Goal: Task Accomplishment & Management: Use online tool/utility

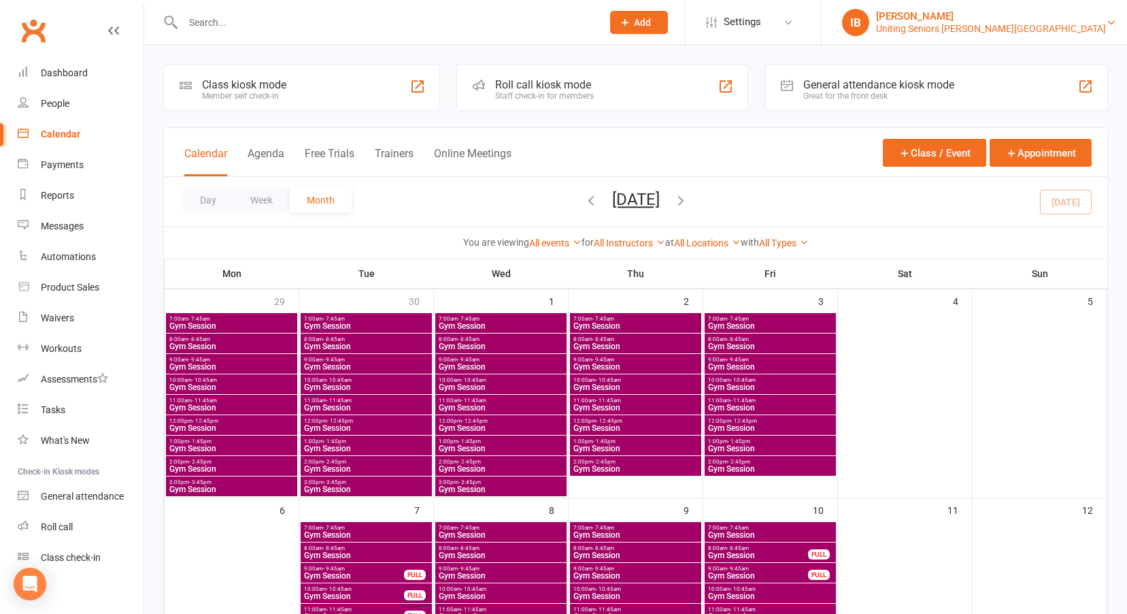
click at [1084, 29] on div "Uniting Seniors [PERSON_NAME][GEOGRAPHIC_DATA]" at bounding box center [991, 28] width 230 height 12
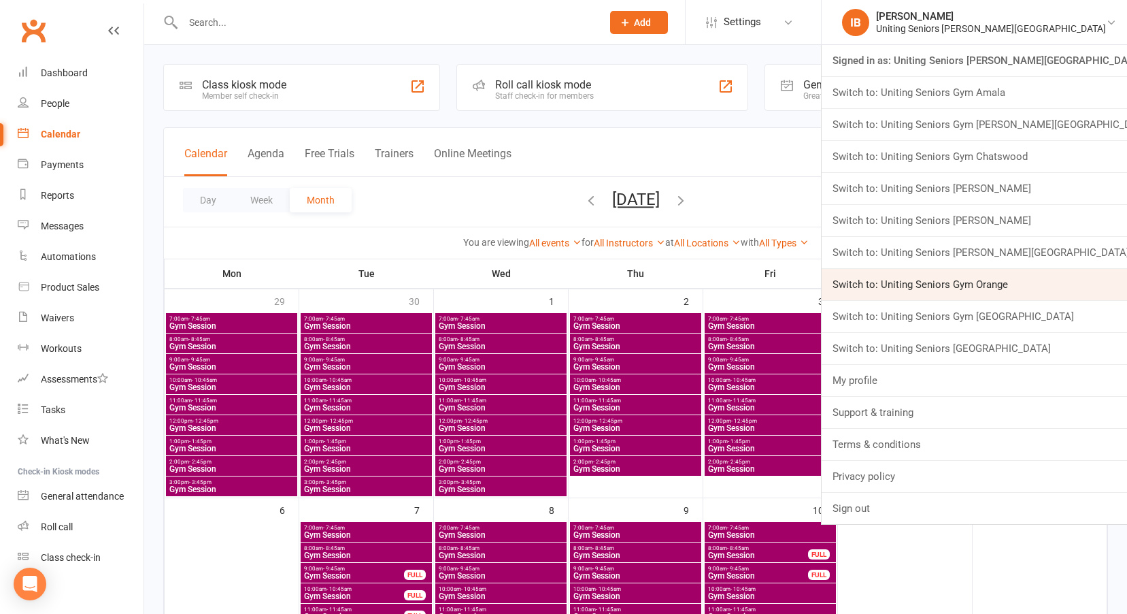
click at [1043, 292] on link "Switch to: Uniting Seniors Gym Orange" at bounding box center [974, 284] width 305 height 31
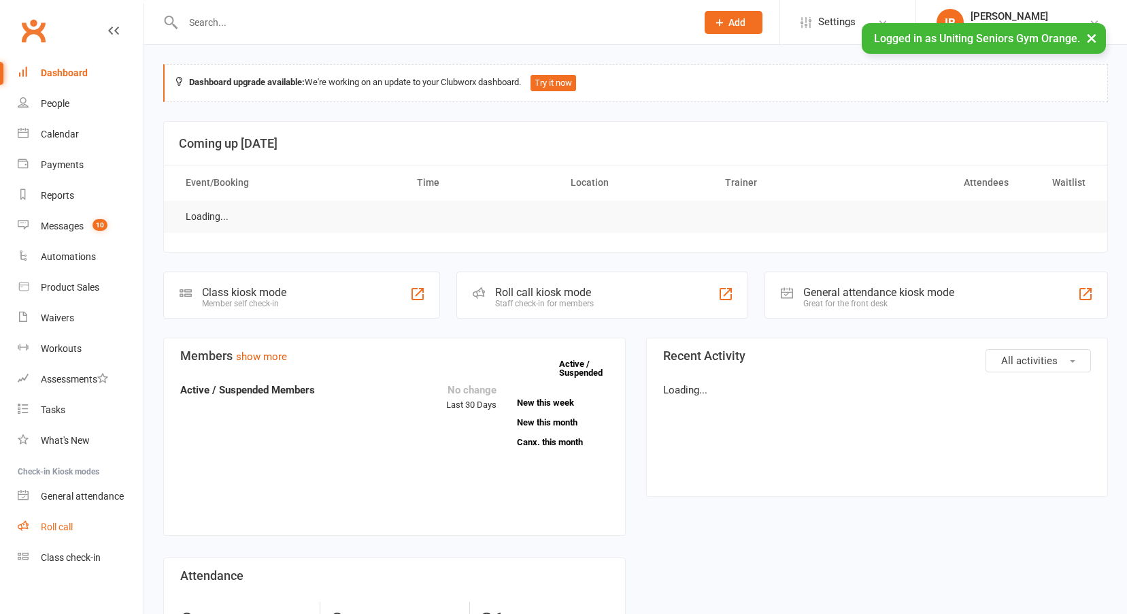
drag, startPoint x: 0, startPoint y: 0, endPoint x: 61, endPoint y: 527, distance: 530.7
click at [61, 527] on div "Roll call" at bounding box center [57, 526] width 32 height 11
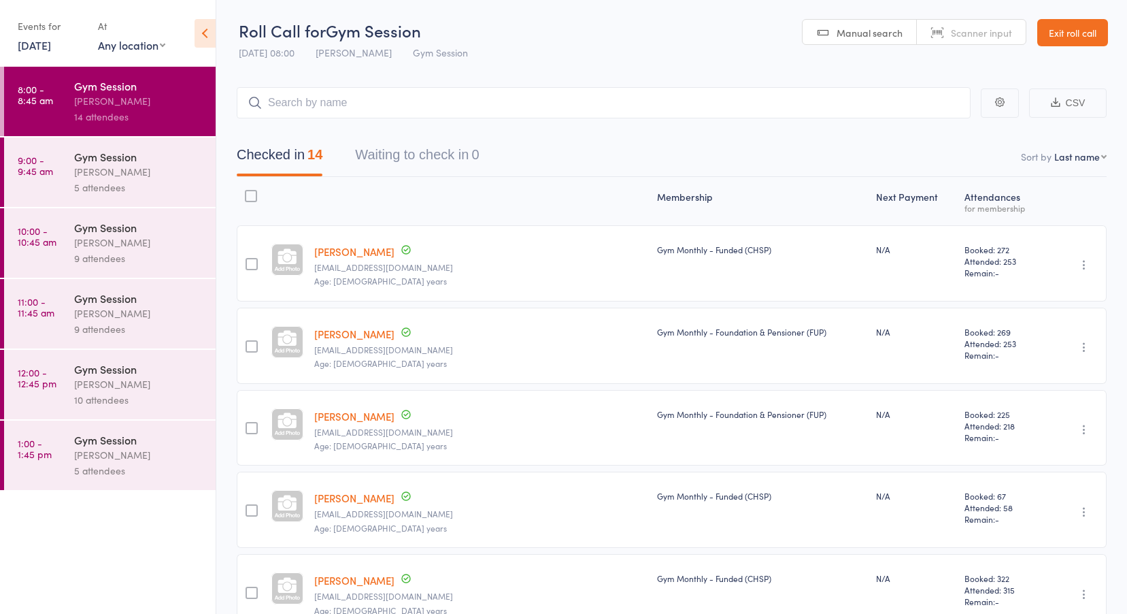
click at [51, 42] on link "15 Oct, 2025" at bounding box center [34, 44] width 33 height 15
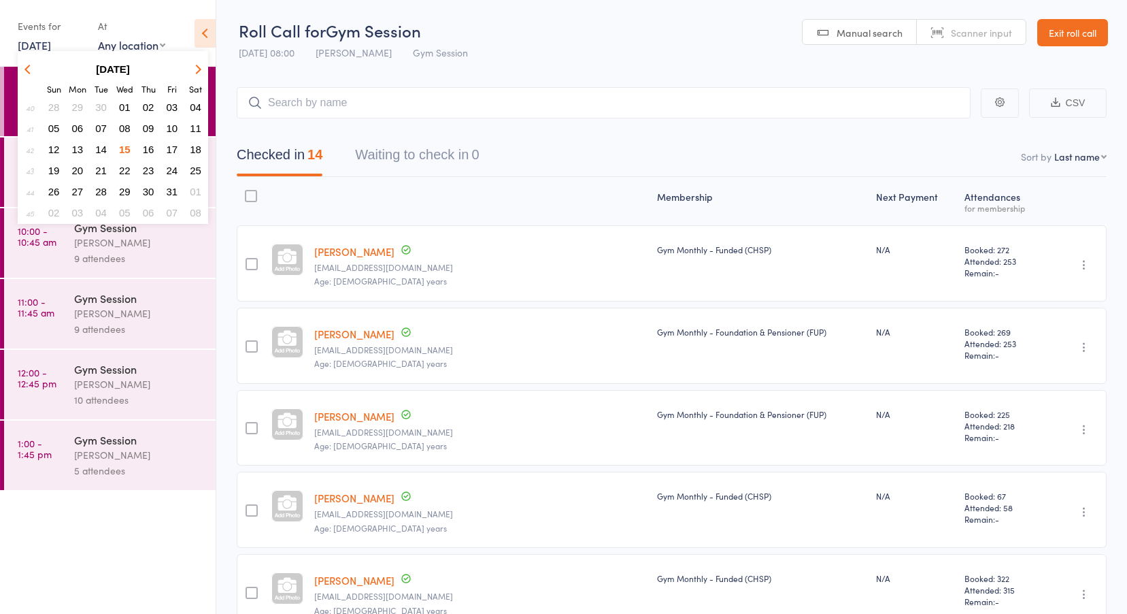
click at [84, 147] on button "13" at bounding box center [77, 149] width 21 height 18
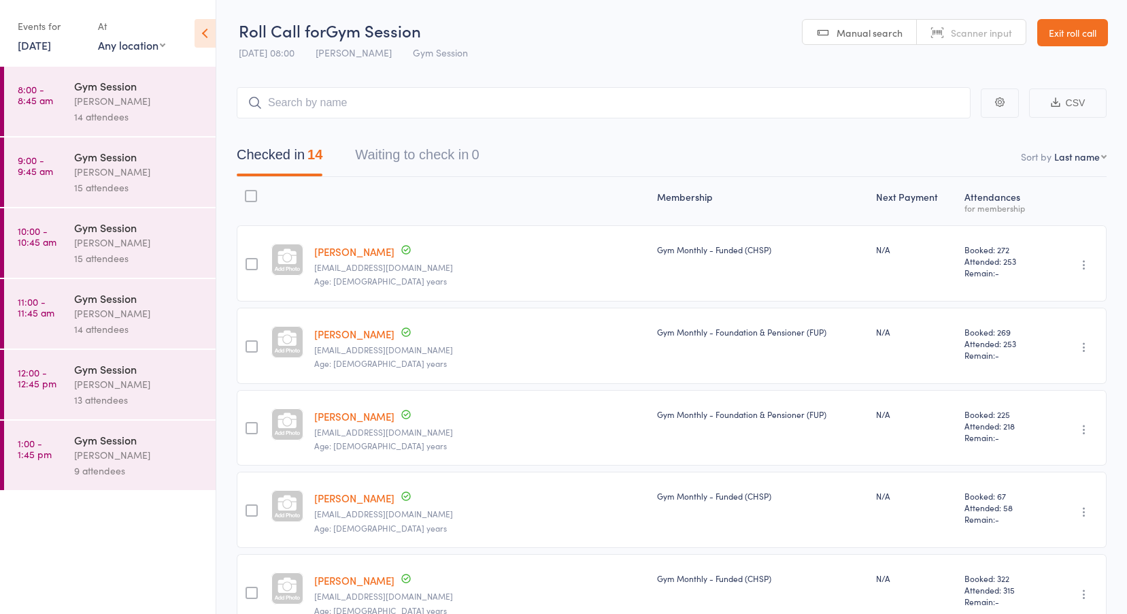
click at [51, 44] on link "13 Oct, 2025" at bounding box center [34, 44] width 33 height 15
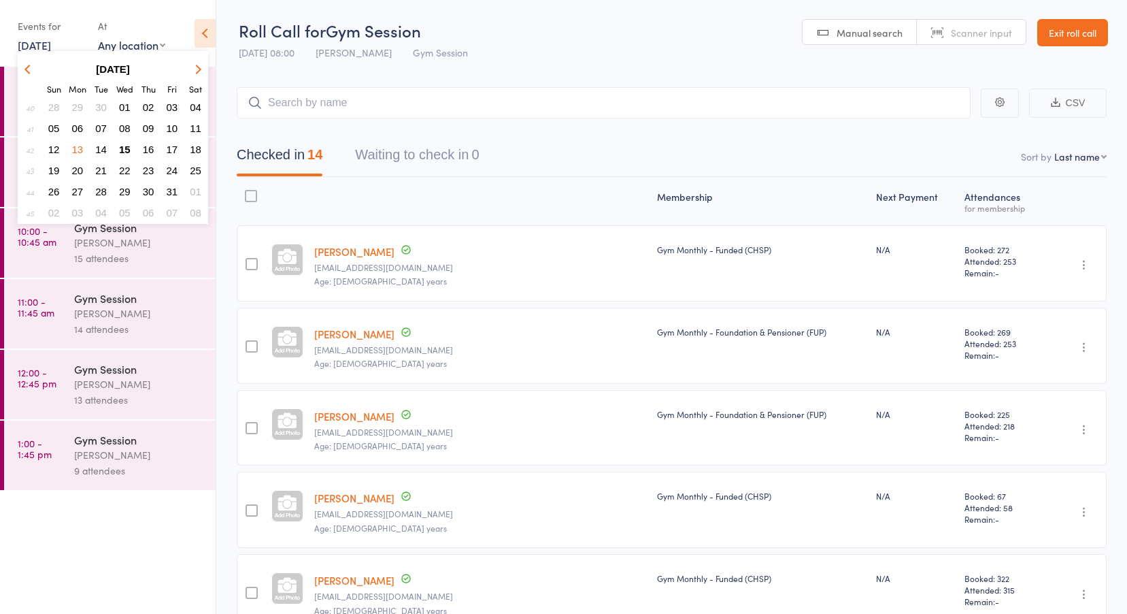
click at [105, 144] on span "14" at bounding box center [101, 150] width 12 height 12
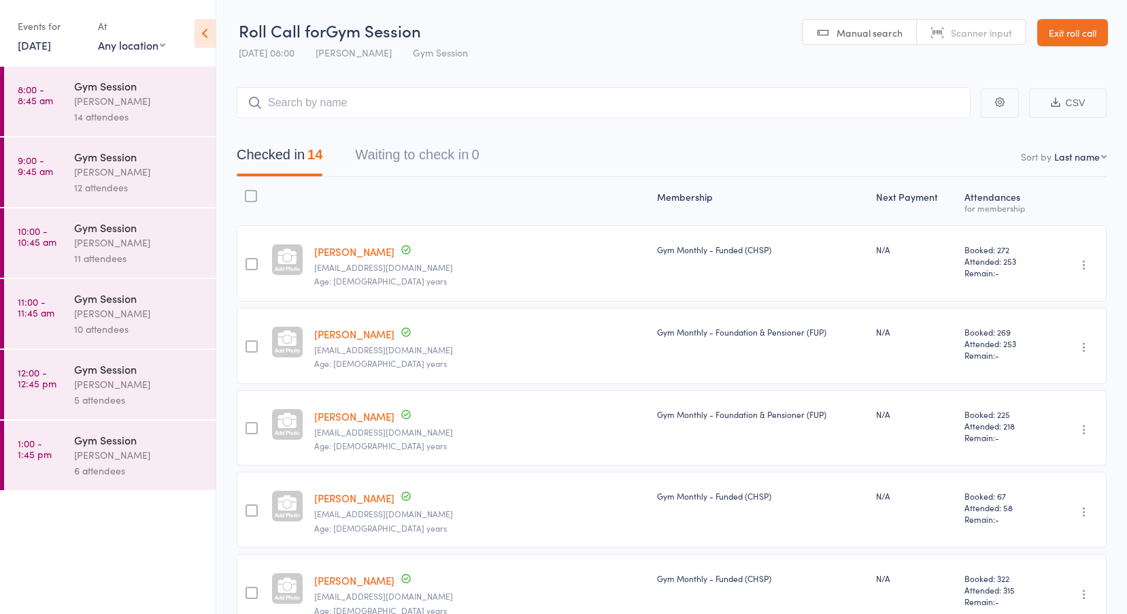
click at [70, 107] on link "8:00 - 8:45 am Gym Session Vanessa Gaynor 14 attendees" at bounding box center [110, 101] width 212 height 69
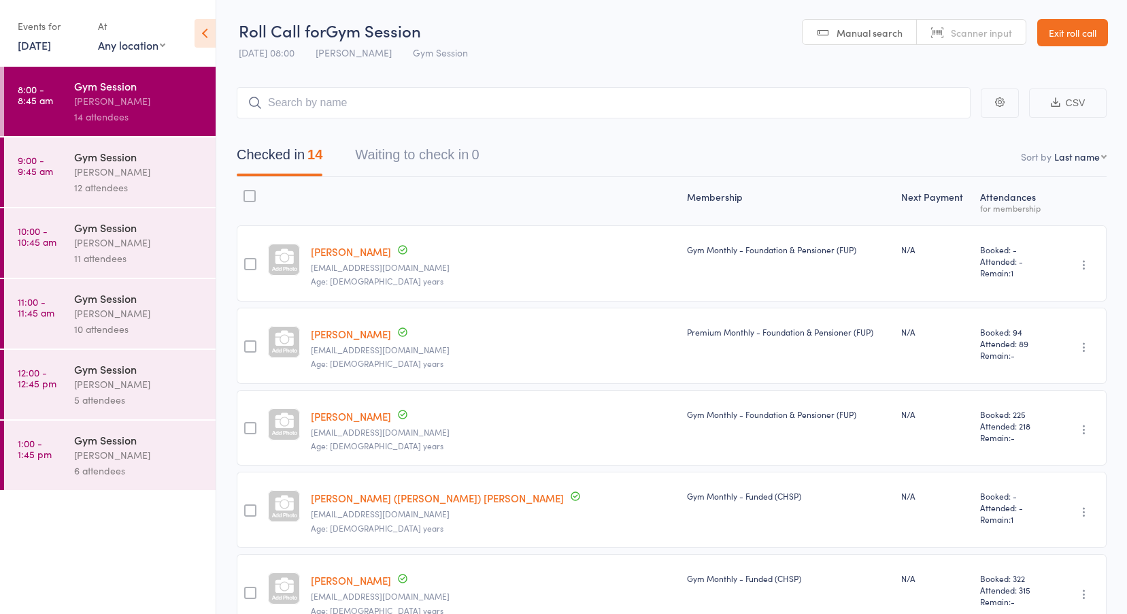
click at [50, 186] on link "9:00 - 9:45 am Gym Session Vanessa Gaynor 12 attendees" at bounding box center [110, 171] width 212 height 69
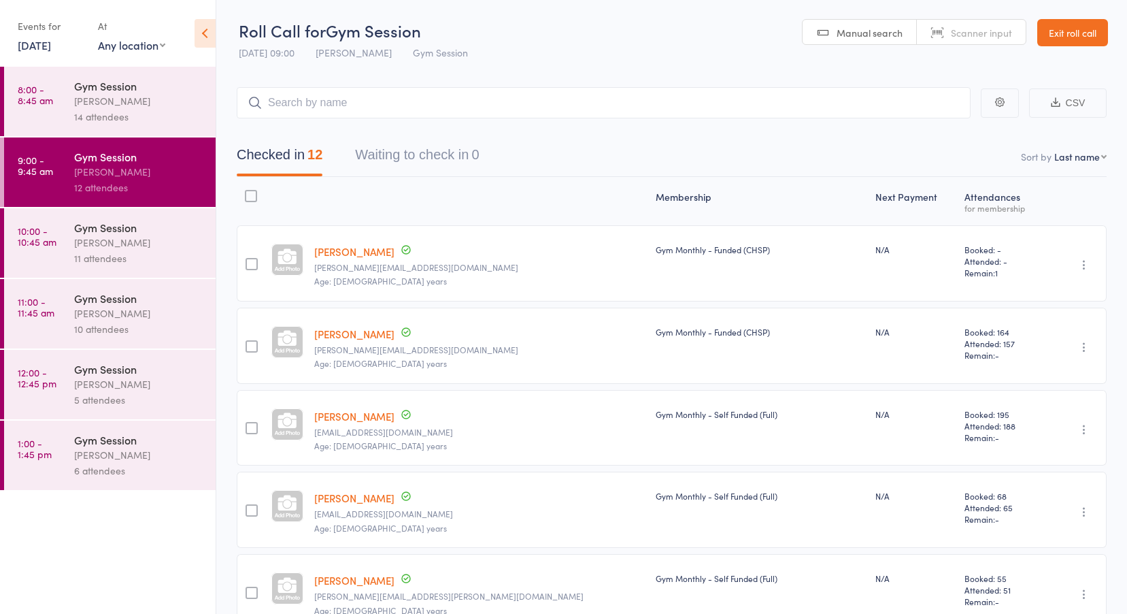
click at [48, 235] on time "10:00 - 10:45 am" at bounding box center [37, 236] width 39 height 22
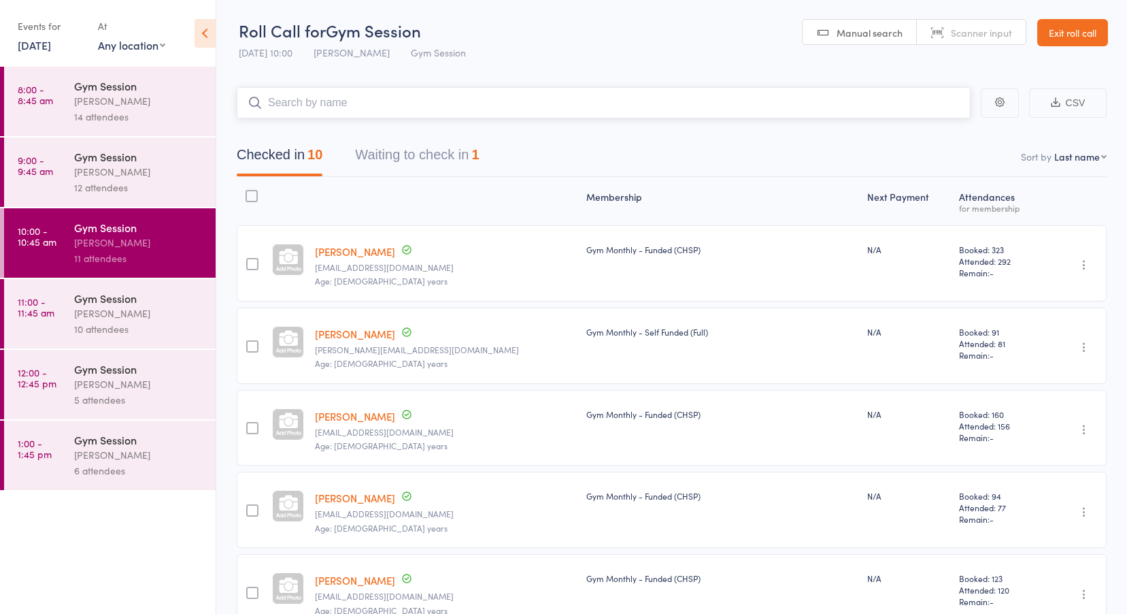
click at [384, 161] on button "Waiting to check in 1" at bounding box center [417, 158] width 124 height 36
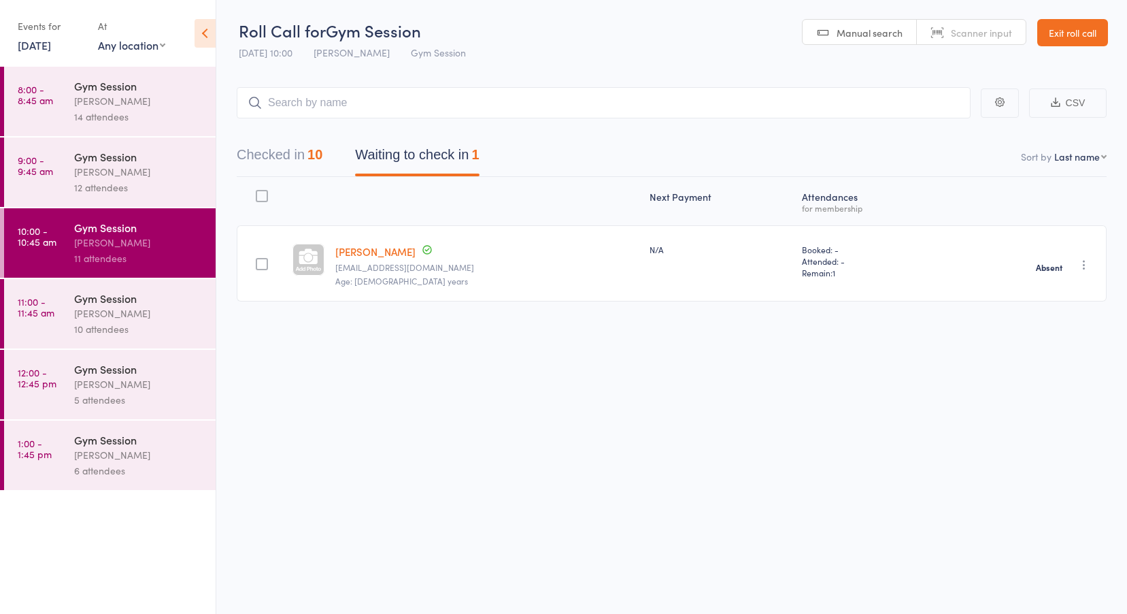
click at [52, 295] on link "11:00 - 11:45 am Gym Session Vanessa Gaynor 10 attendees" at bounding box center [110, 313] width 212 height 69
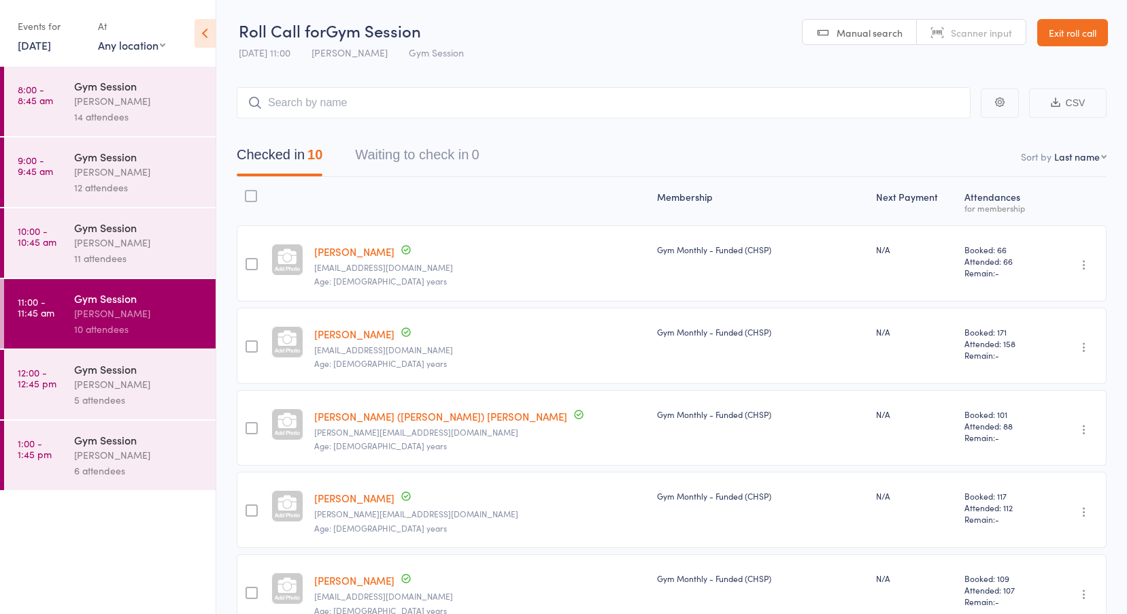
click at [50, 386] on time "12:00 - 12:45 pm" at bounding box center [37, 378] width 39 height 22
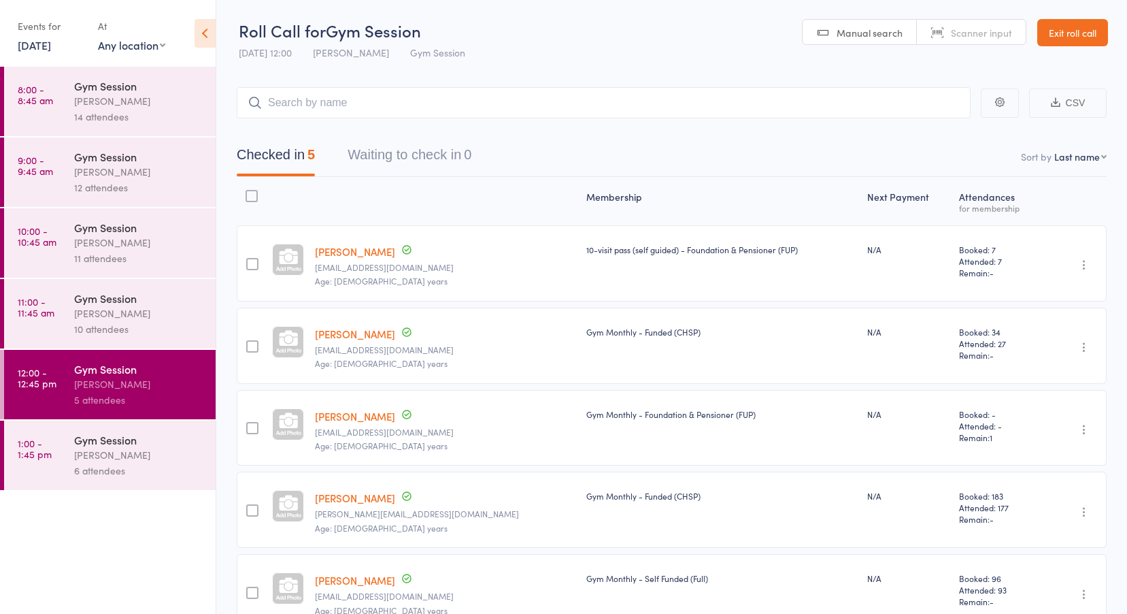
click at [46, 446] on time "1:00 - 1:45 pm" at bounding box center [35, 448] width 34 height 22
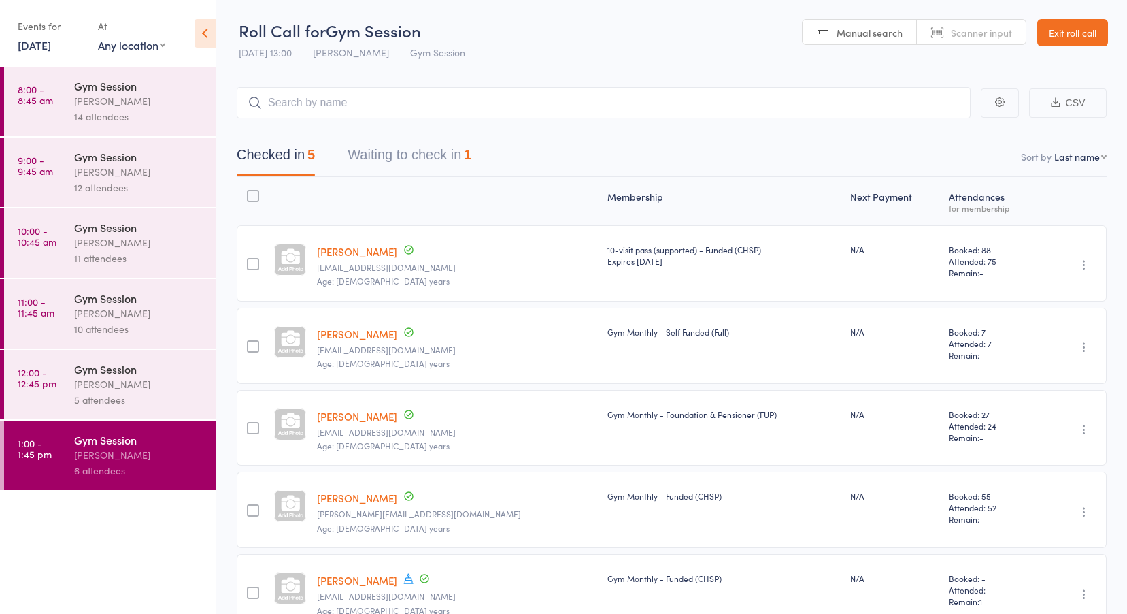
click at [395, 138] on div "Checked in 5 Waiting to check in 1" at bounding box center [672, 147] width 870 height 58
click at [396, 150] on button "Waiting to check in 1" at bounding box center [410, 158] width 124 height 36
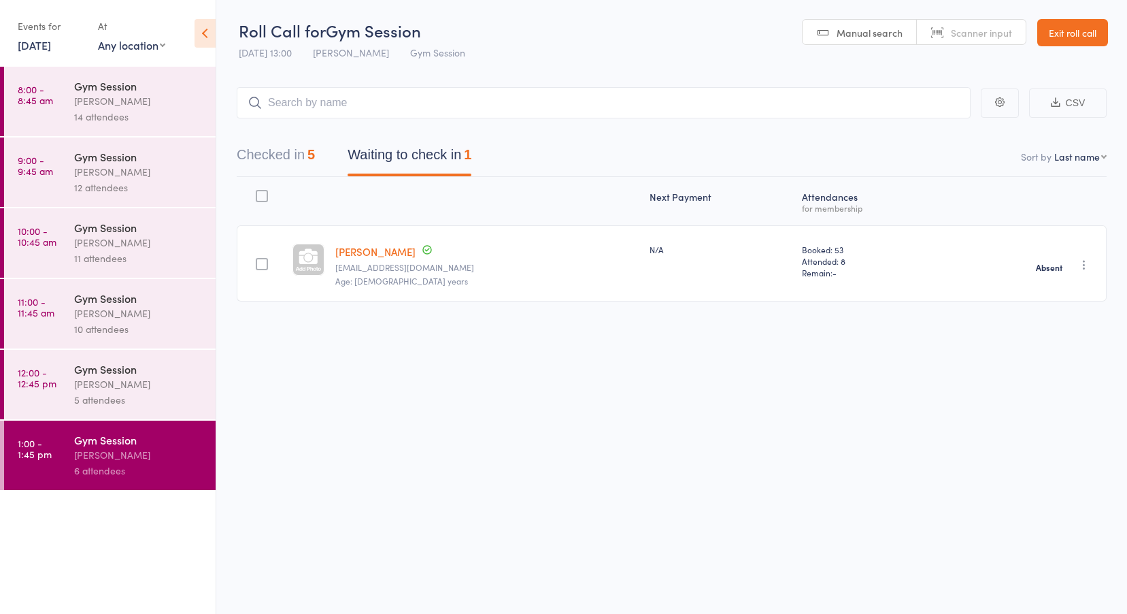
click at [96, 116] on div "14 attendees" at bounding box center [139, 117] width 130 height 16
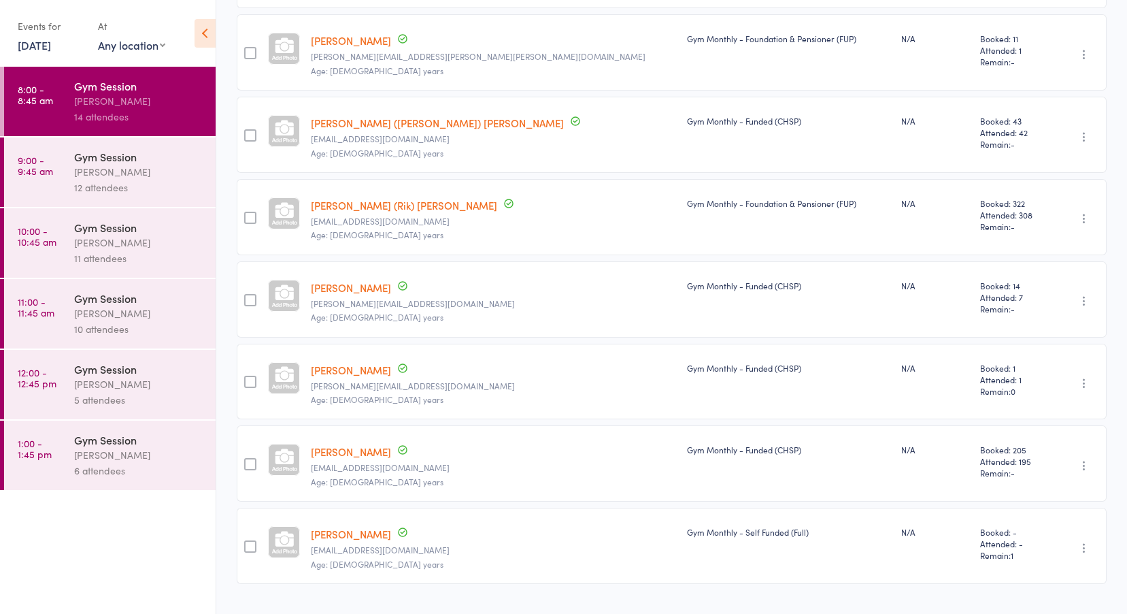
scroll to position [816, 0]
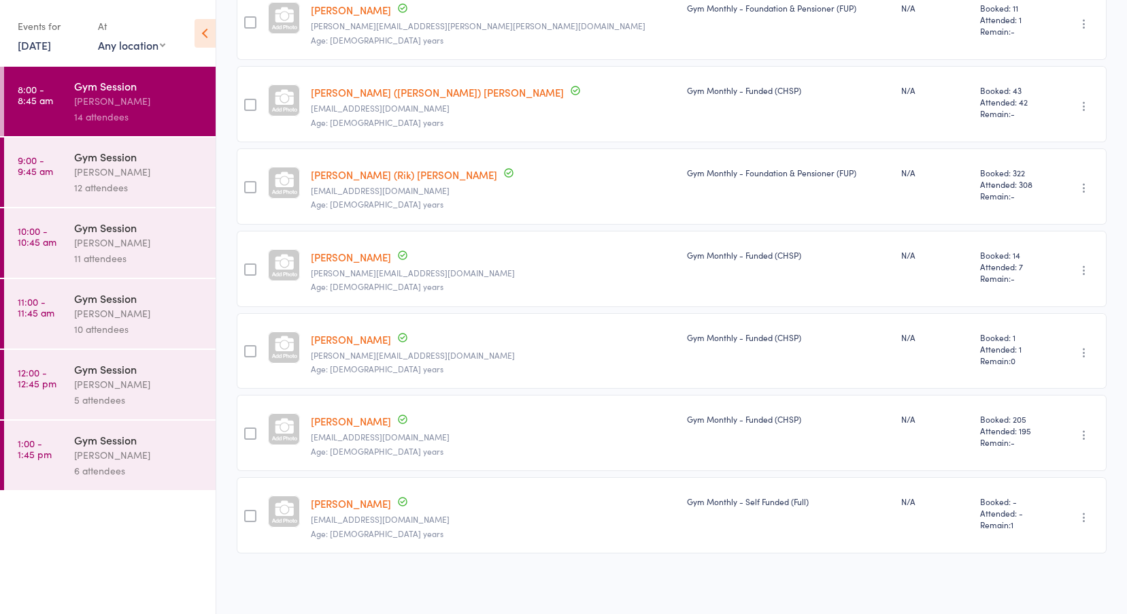
click at [129, 183] on div "12 attendees" at bounding box center [139, 188] width 130 height 16
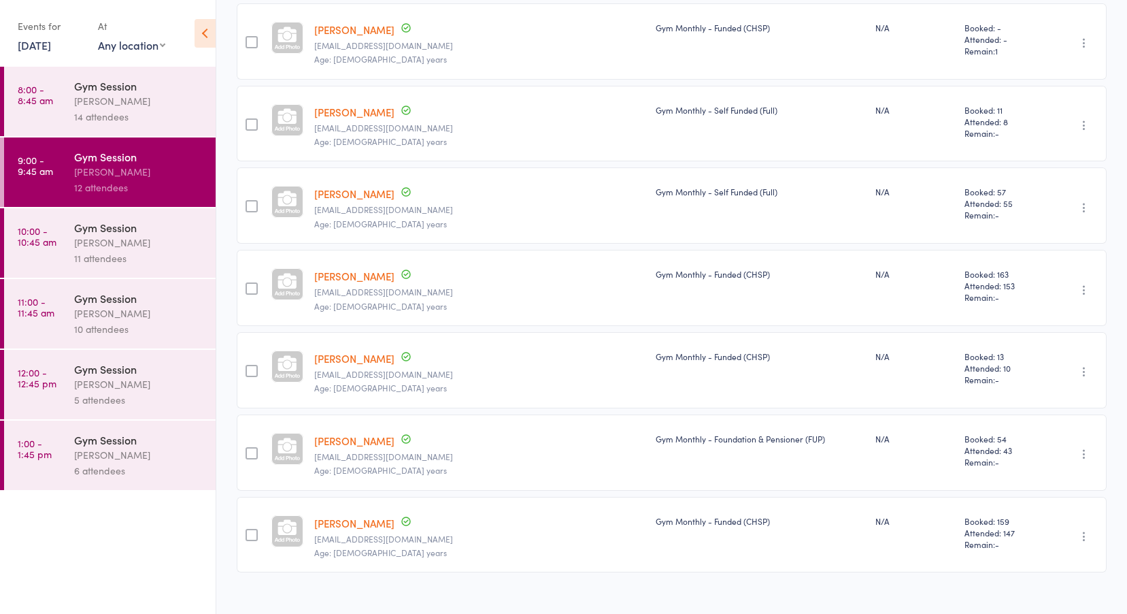
scroll to position [652, 0]
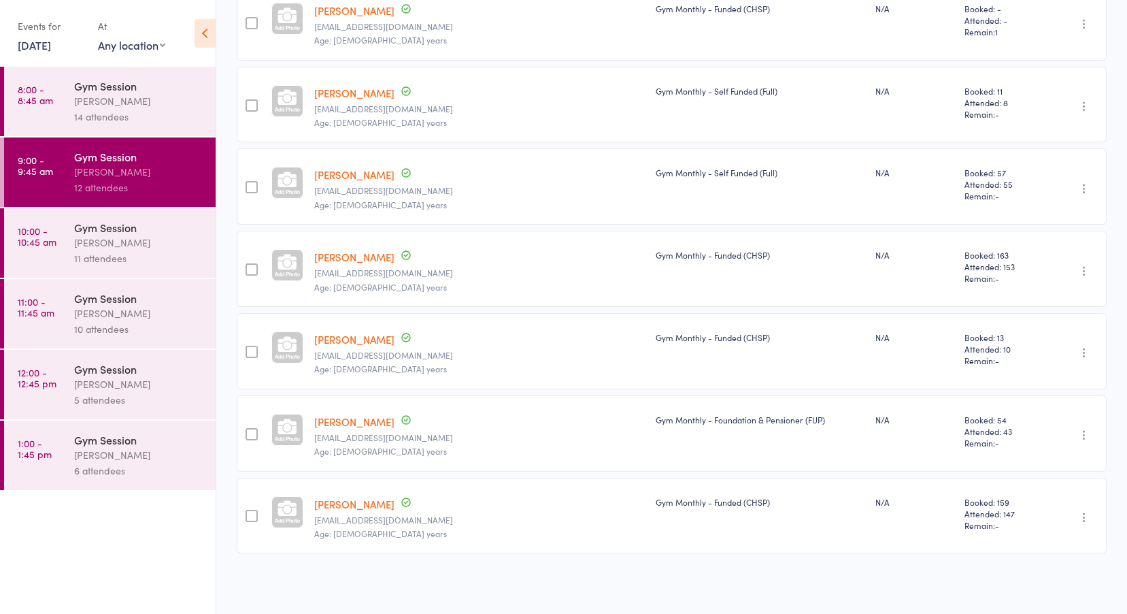
click at [99, 239] on div "Vanessa Gaynor" at bounding box center [139, 243] width 130 height 16
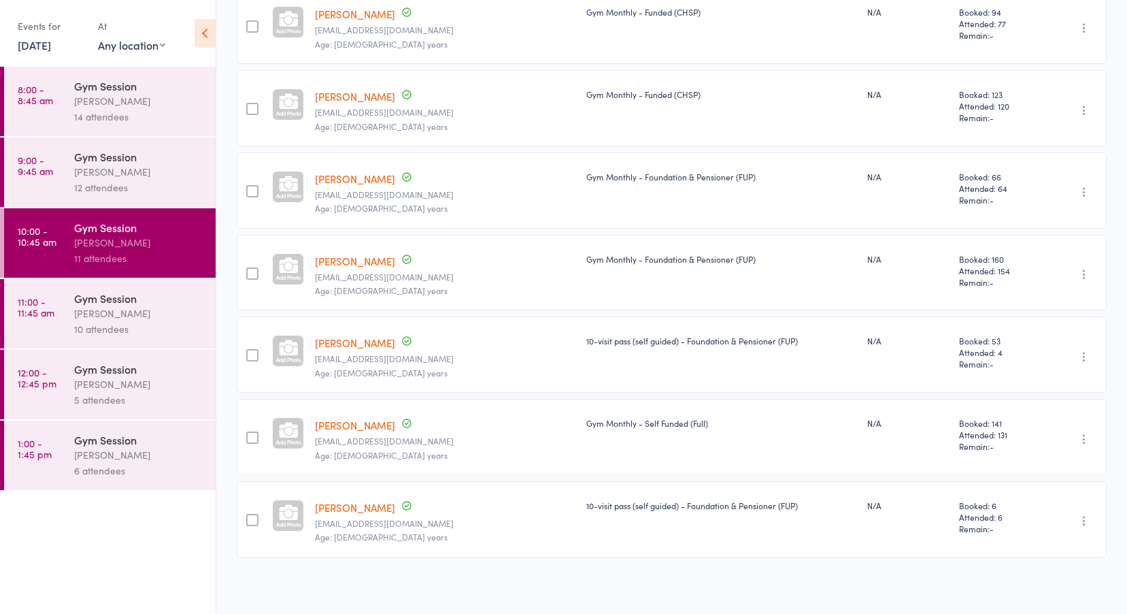
scroll to position [488, 0]
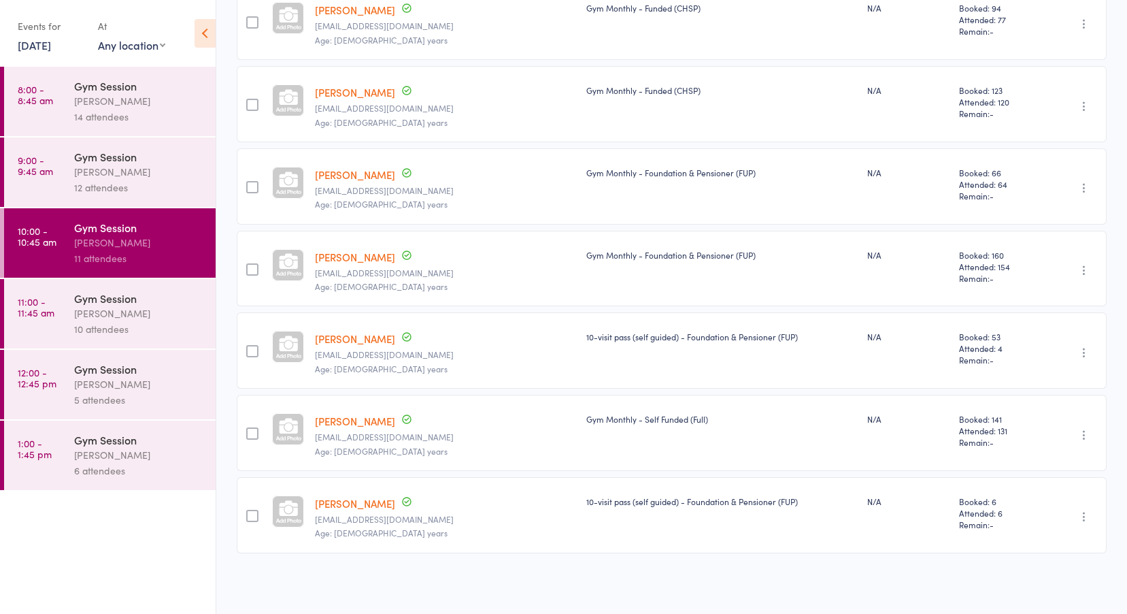
click at [41, 301] on time "11:00 - 11:45 am" at bounding box center [36, 307] width 37 height 22
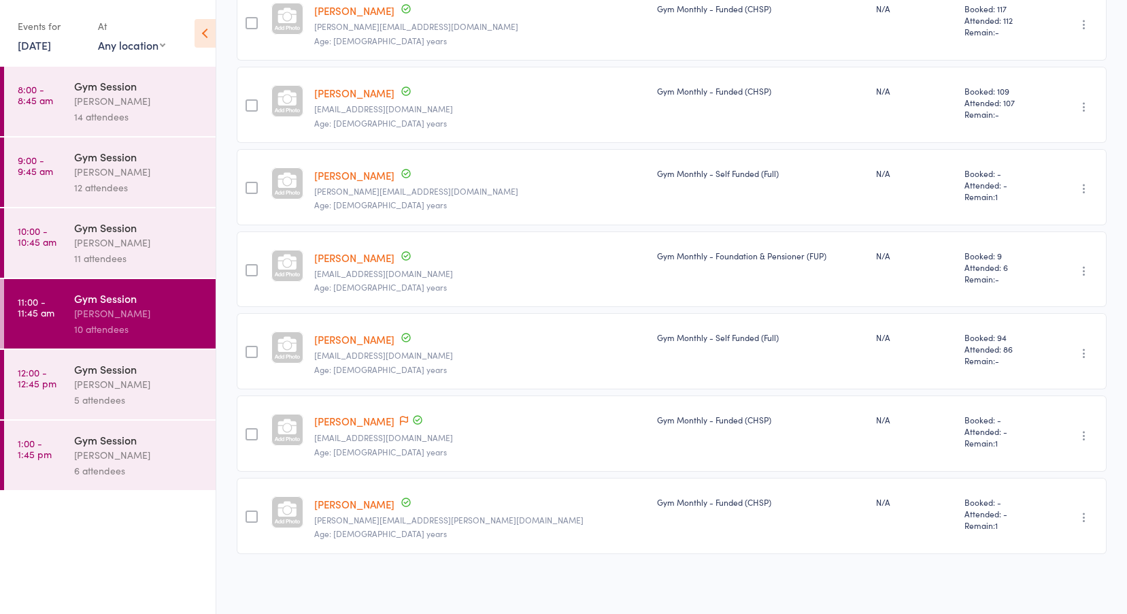
scroll to position [488, 0]
click at [63, 380] on link "12:00 - 12:45 pm Gym Session Vanessa Gaynor 5 attendees" at bounding box center [110, 384] width 212 height 69
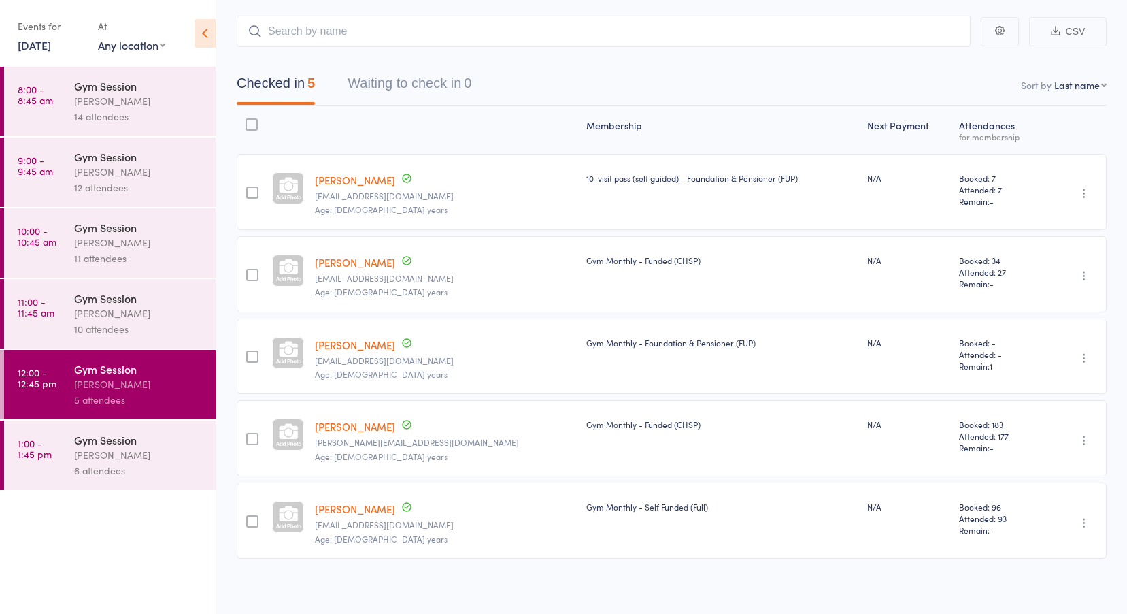
scroll to position [77, 0]
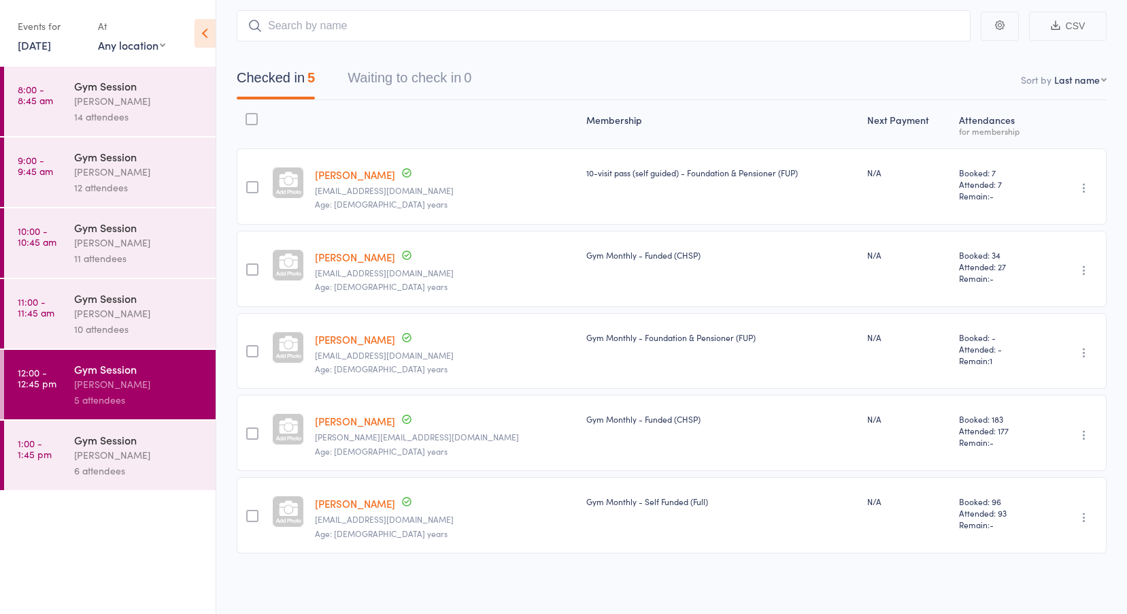
click at [43, 454] on time "1:00 - 1:45 pm" at bounding box center [35, 448] width 34 height 22
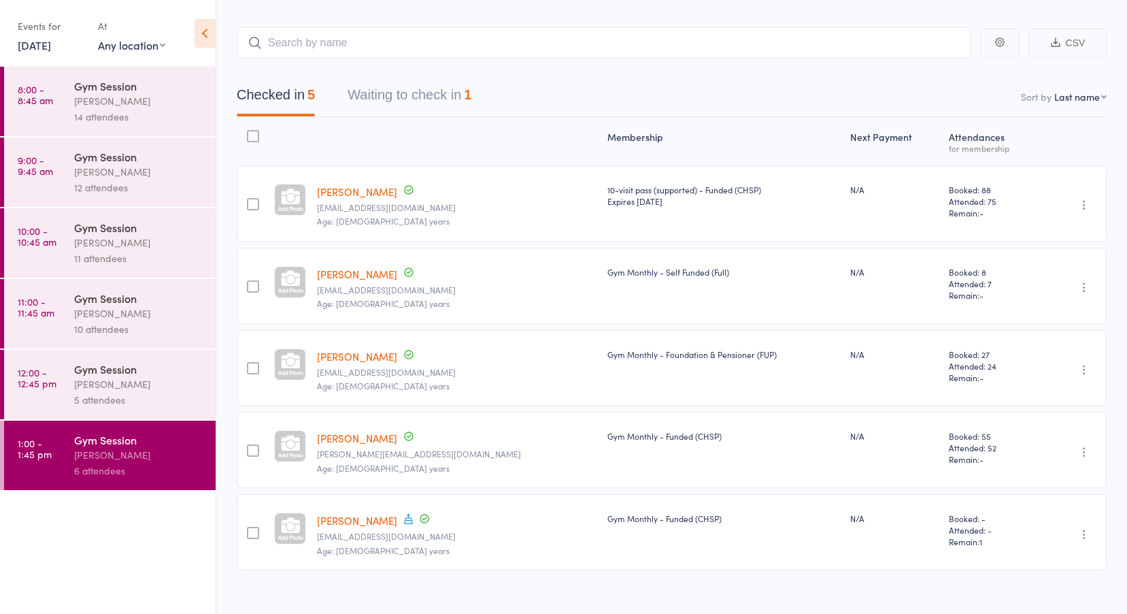
scroll to position [77, 0]
